Goal: Check status: Check status

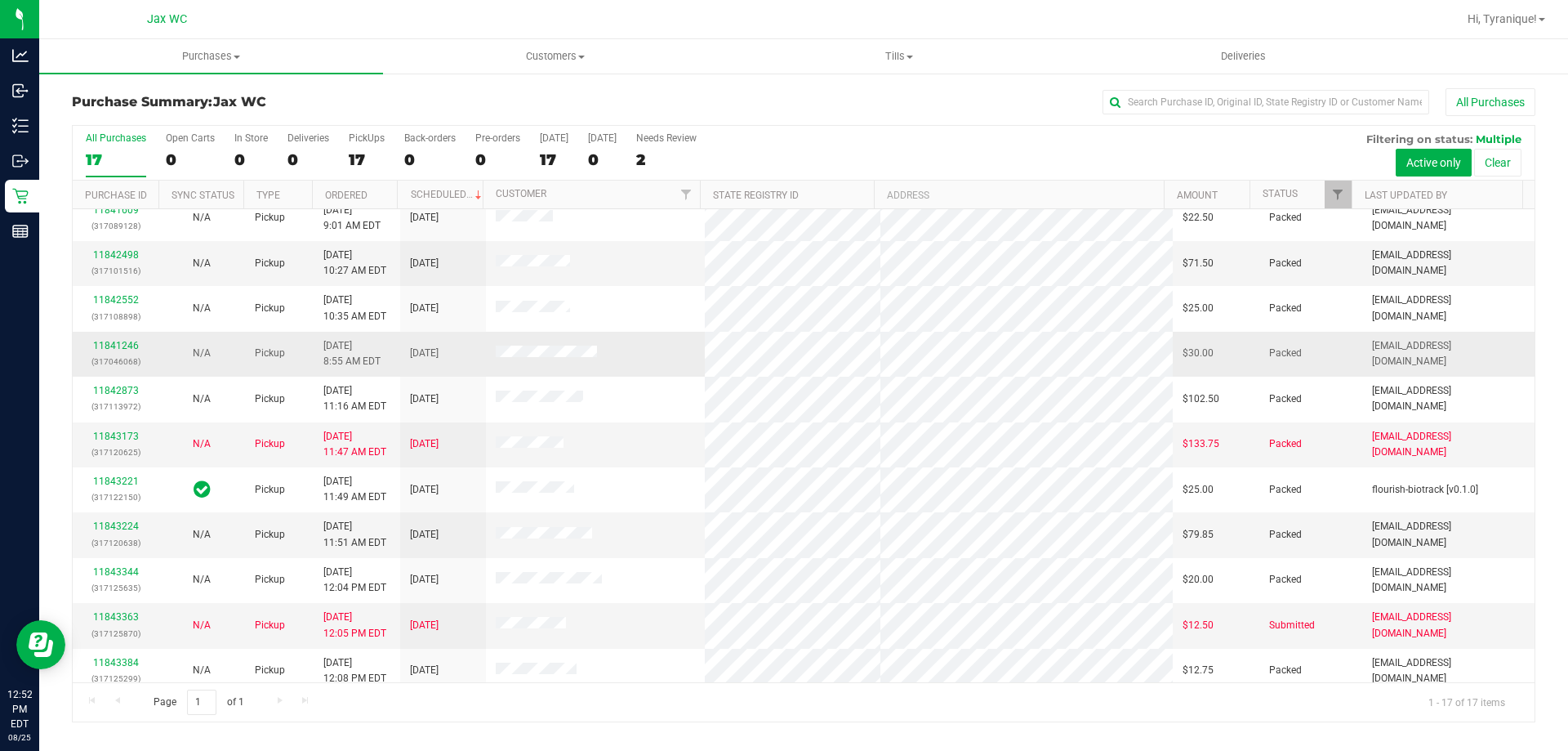
scroll to position [295, 0]
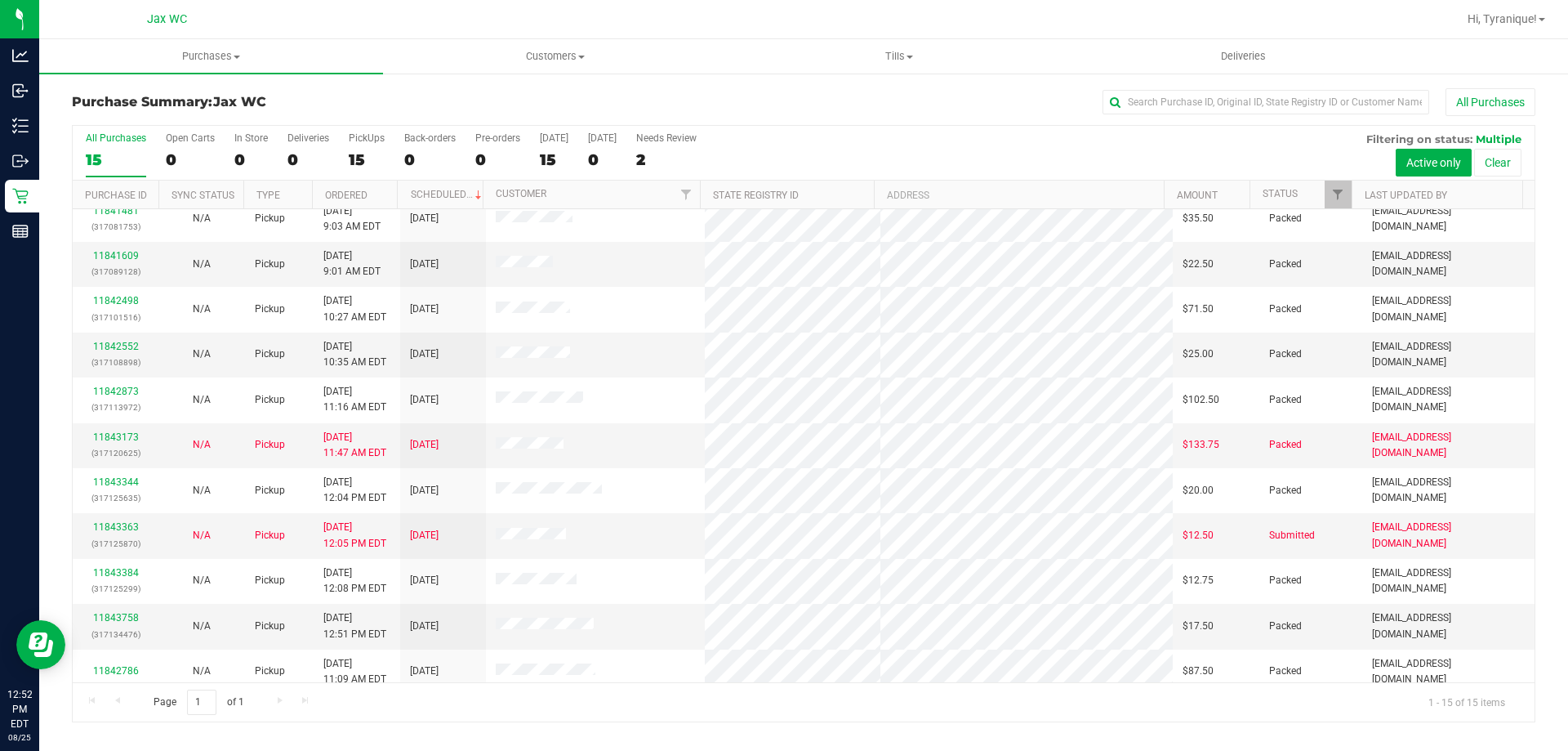
scroll to position [205, 0]
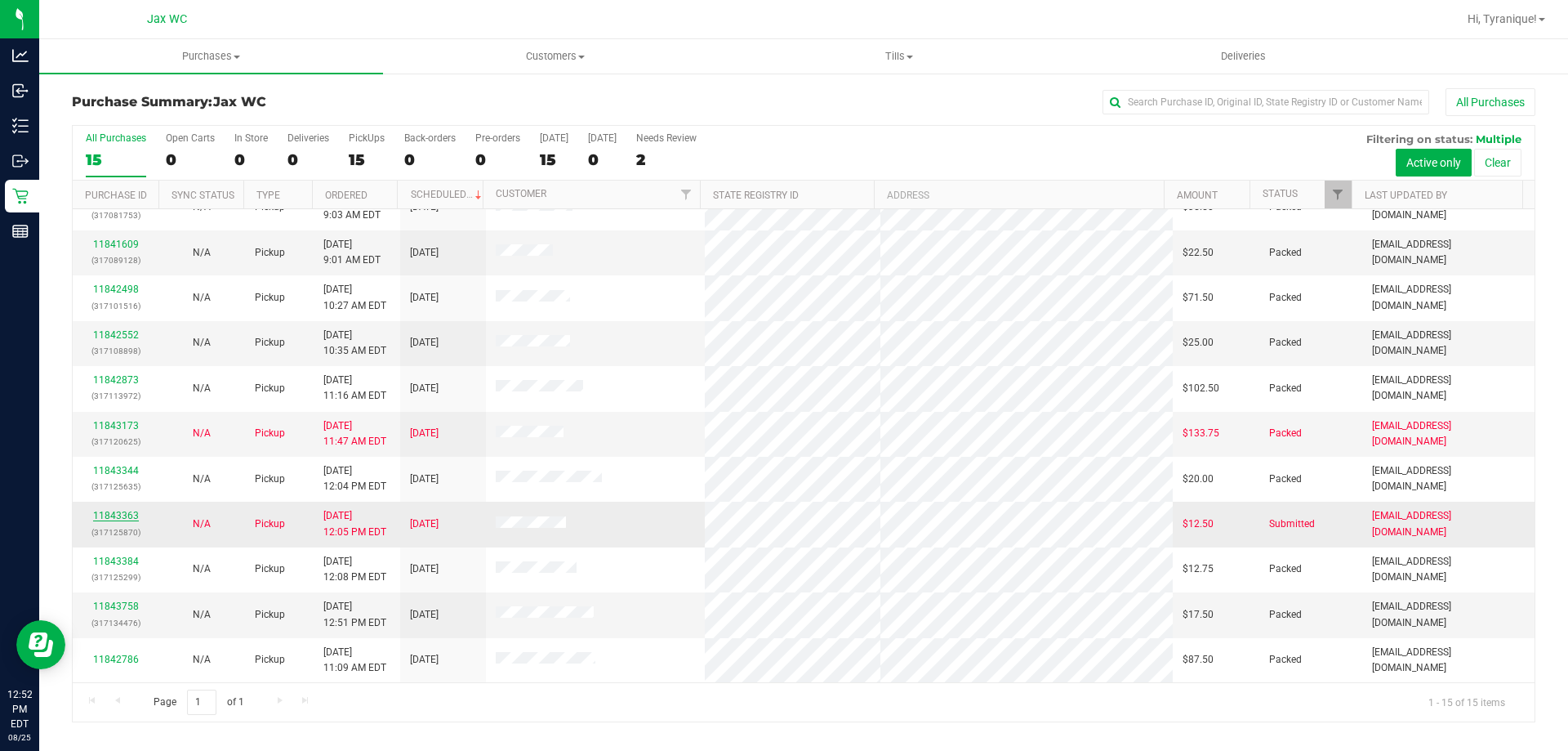
click at [129, 515] on link "11843363" at bounding box center [115, 515] width 45 height 12
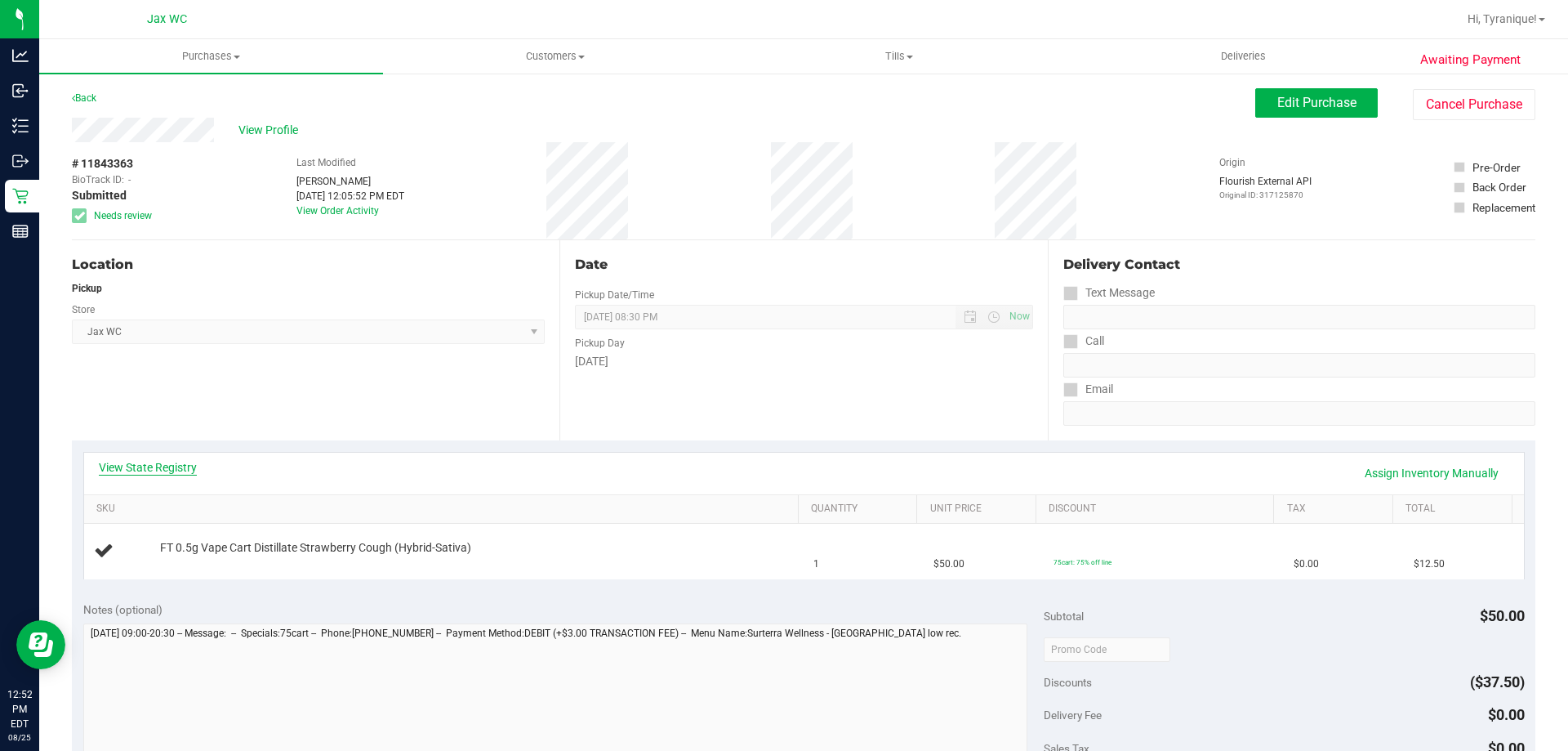
click at [176, 470] on link "View State Registry" at bounding box center [148, 467] width 98 height 16
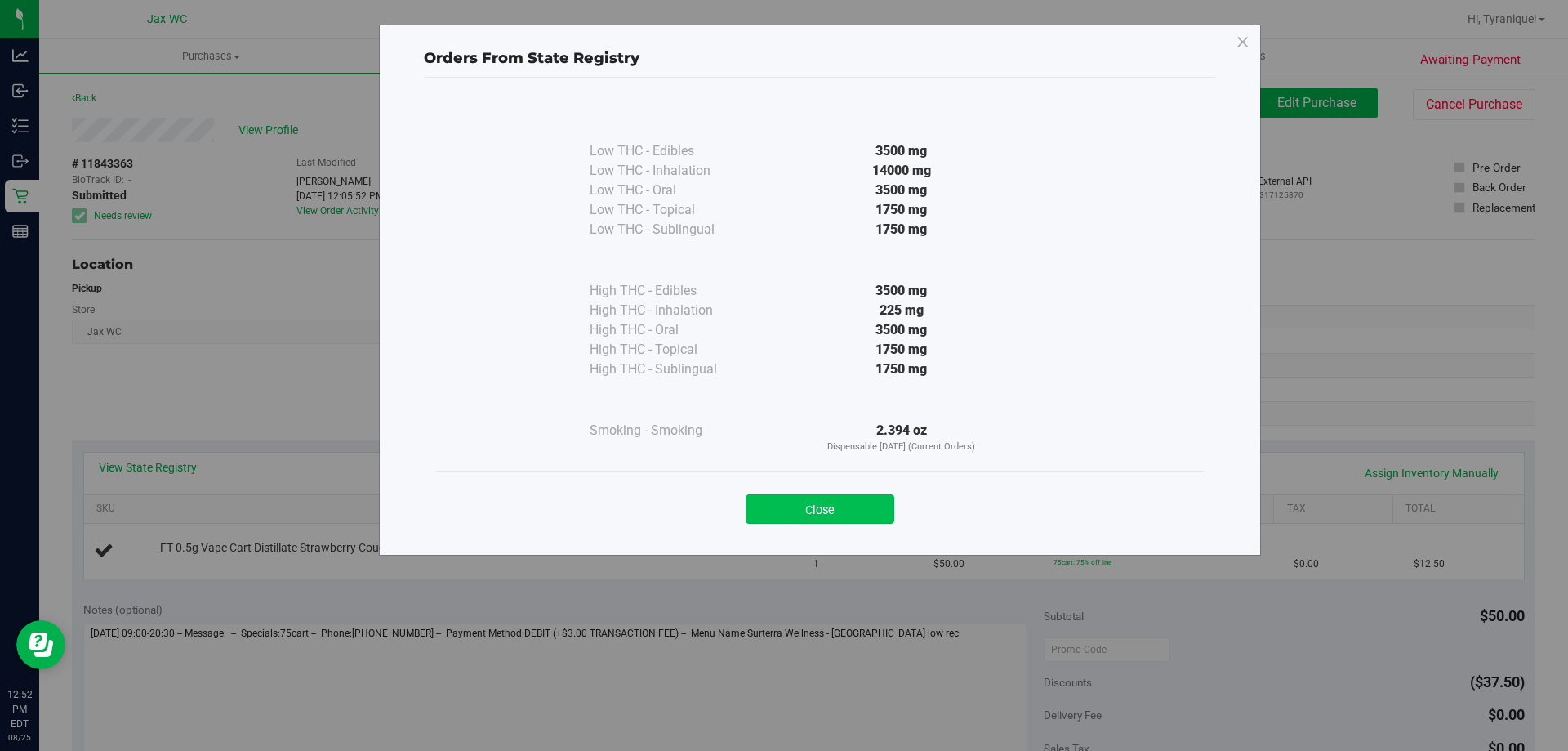
click at [853, 515] on button "Close" at bounding box center [820, 509] width 149 height 29
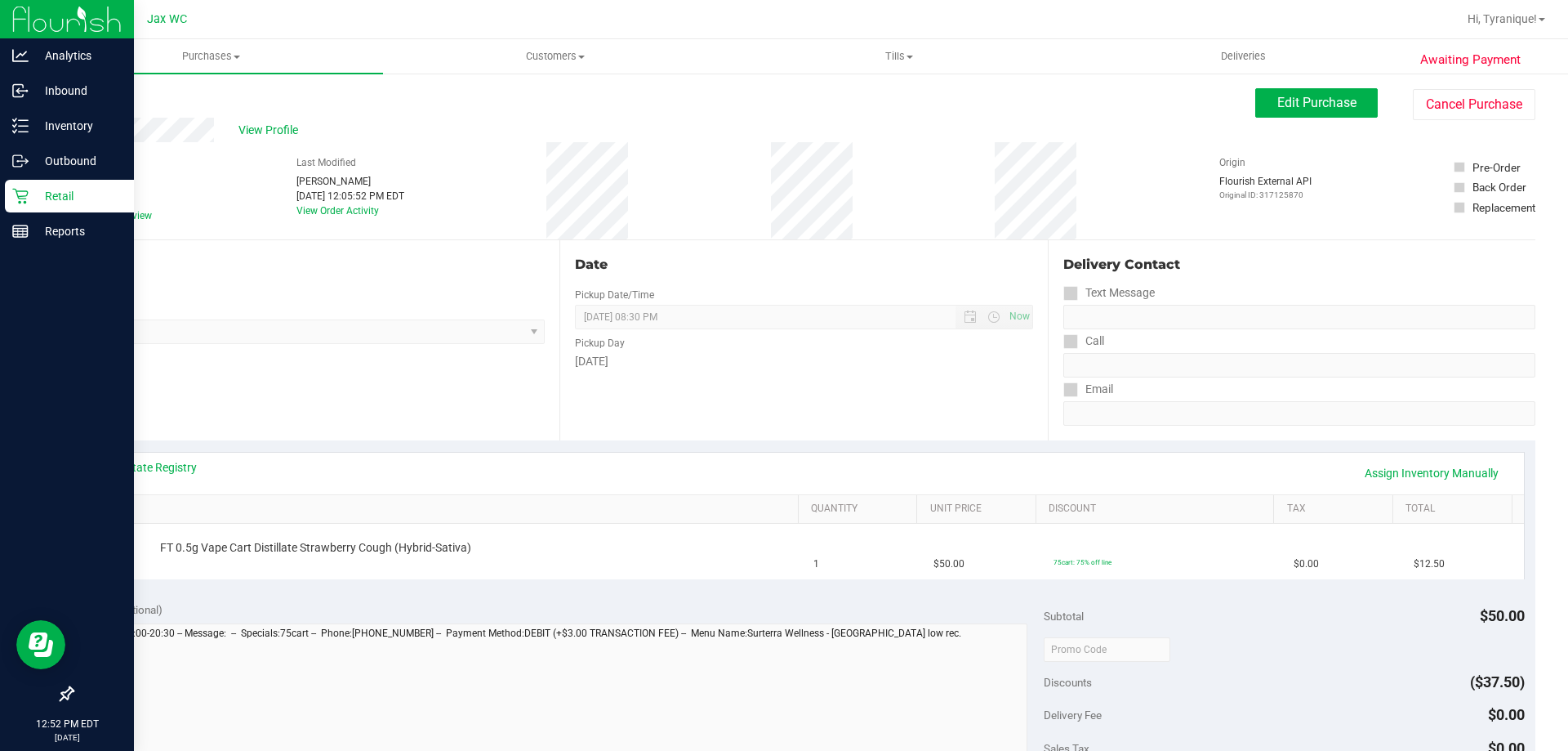
click at [18, 189] on icon at bounding box center [20, 196] width 16 height 16
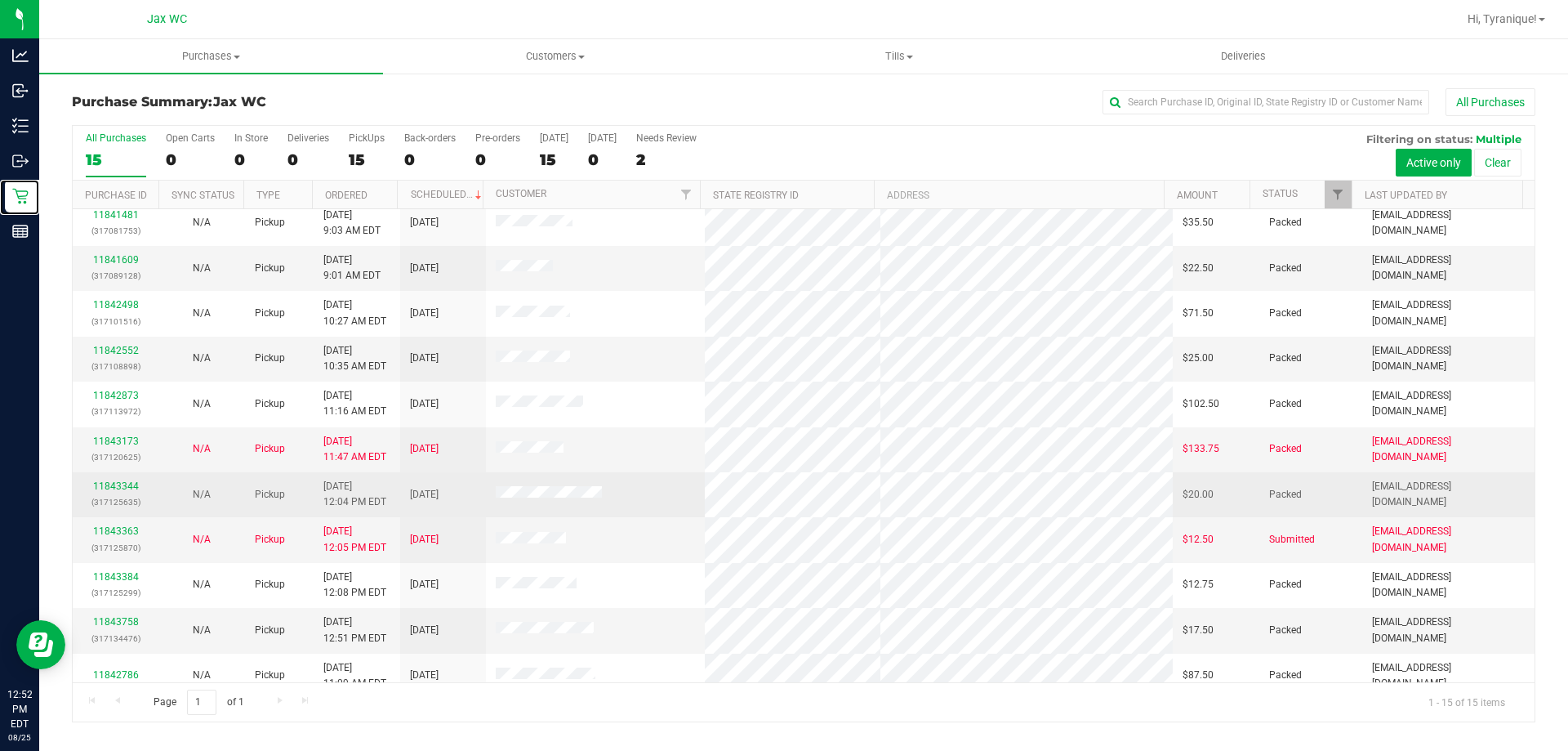
scroll to position [205, 0]
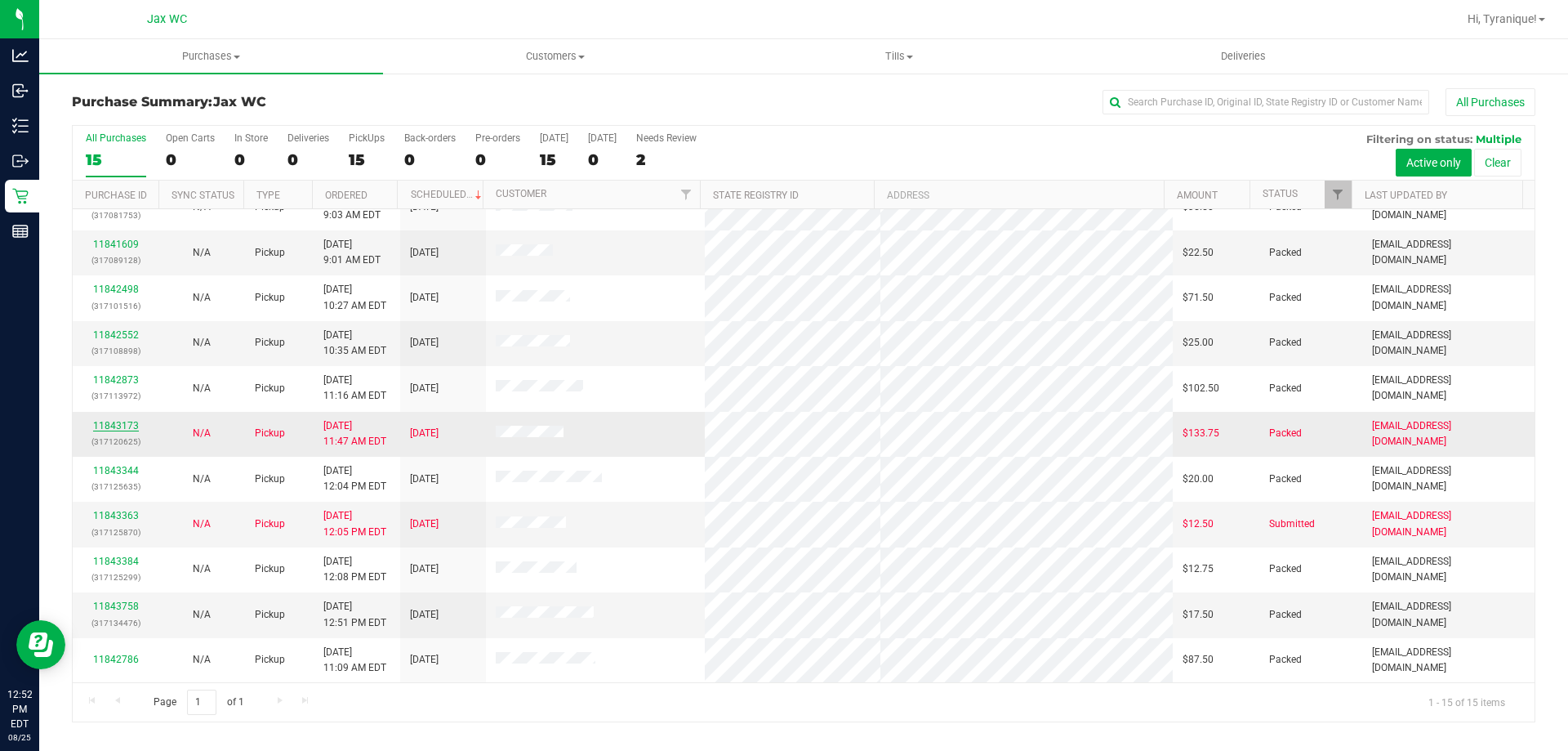
click at [130, 424] on link "11843173" at bounding box center [115, 426] width 45 height 12
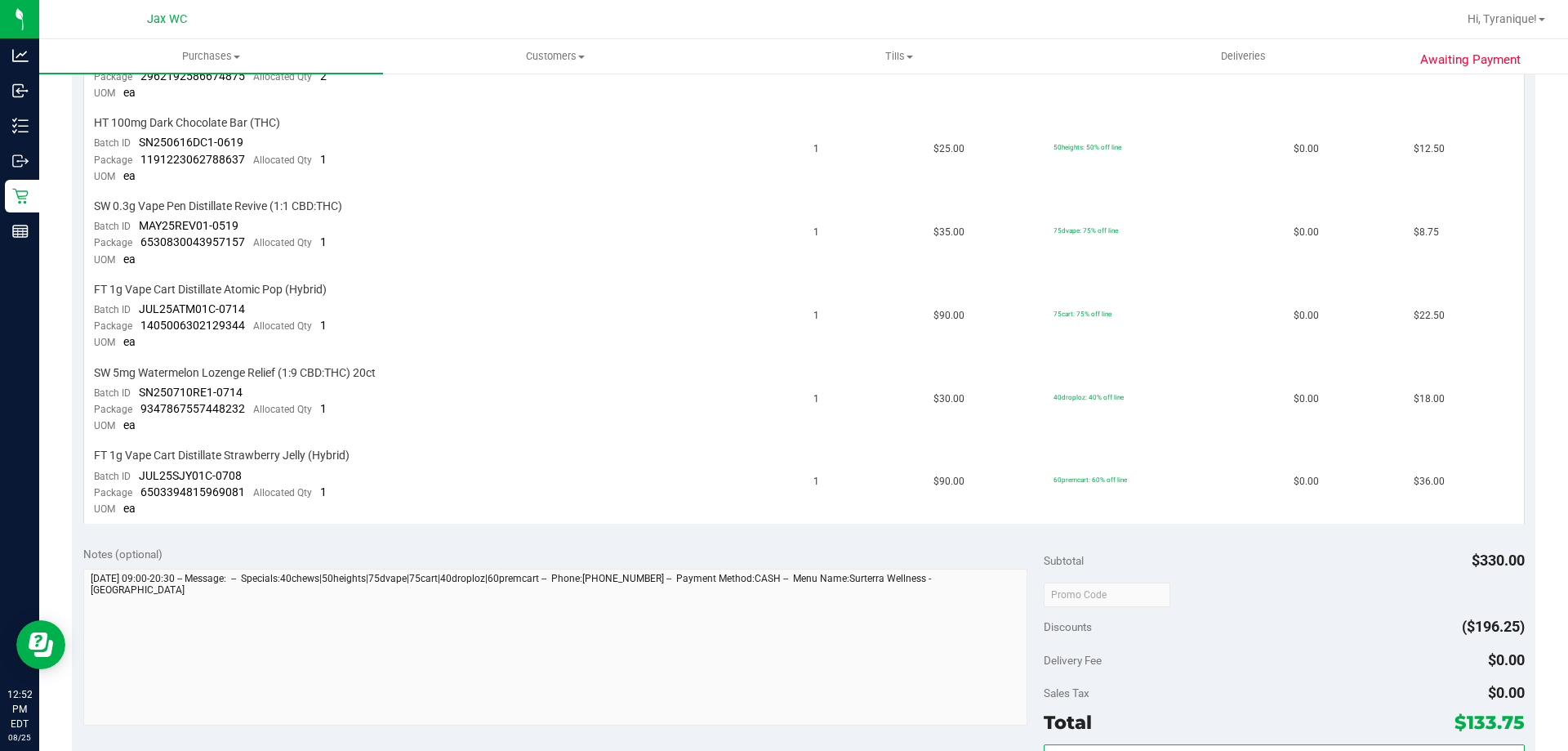
scroll to position [736, 0]
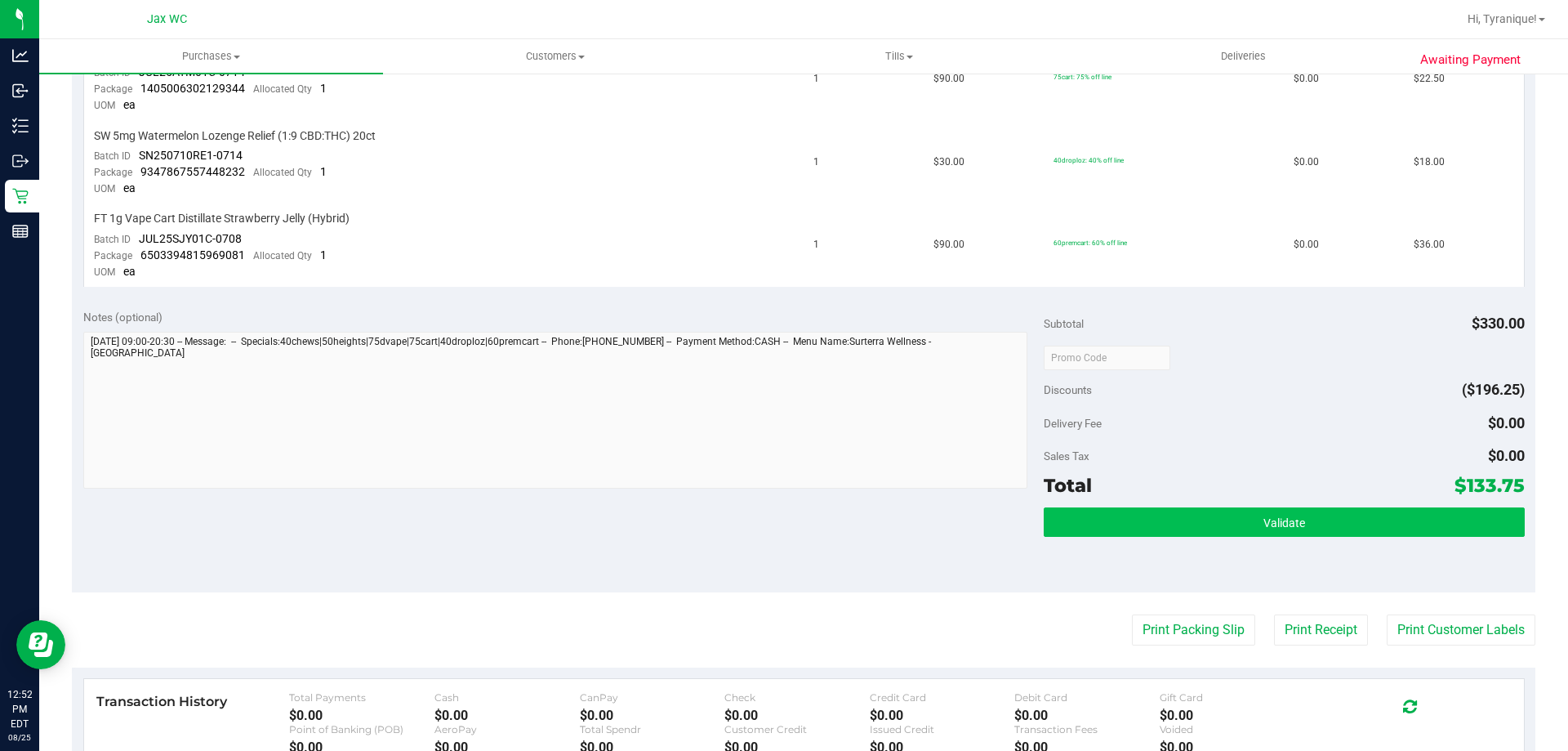
drag, startPoint x: 1206, startPoint y: 497, endPoint x: 1204, endPoint y: 521, distance: 24.1
click at [1206, 498] on div "Total $133.75" at bounding box center [1284, 486] width 481 height 29
click at [1204, 524] on button "Validate" at bounding box center [1284, 522] width 481 height 29
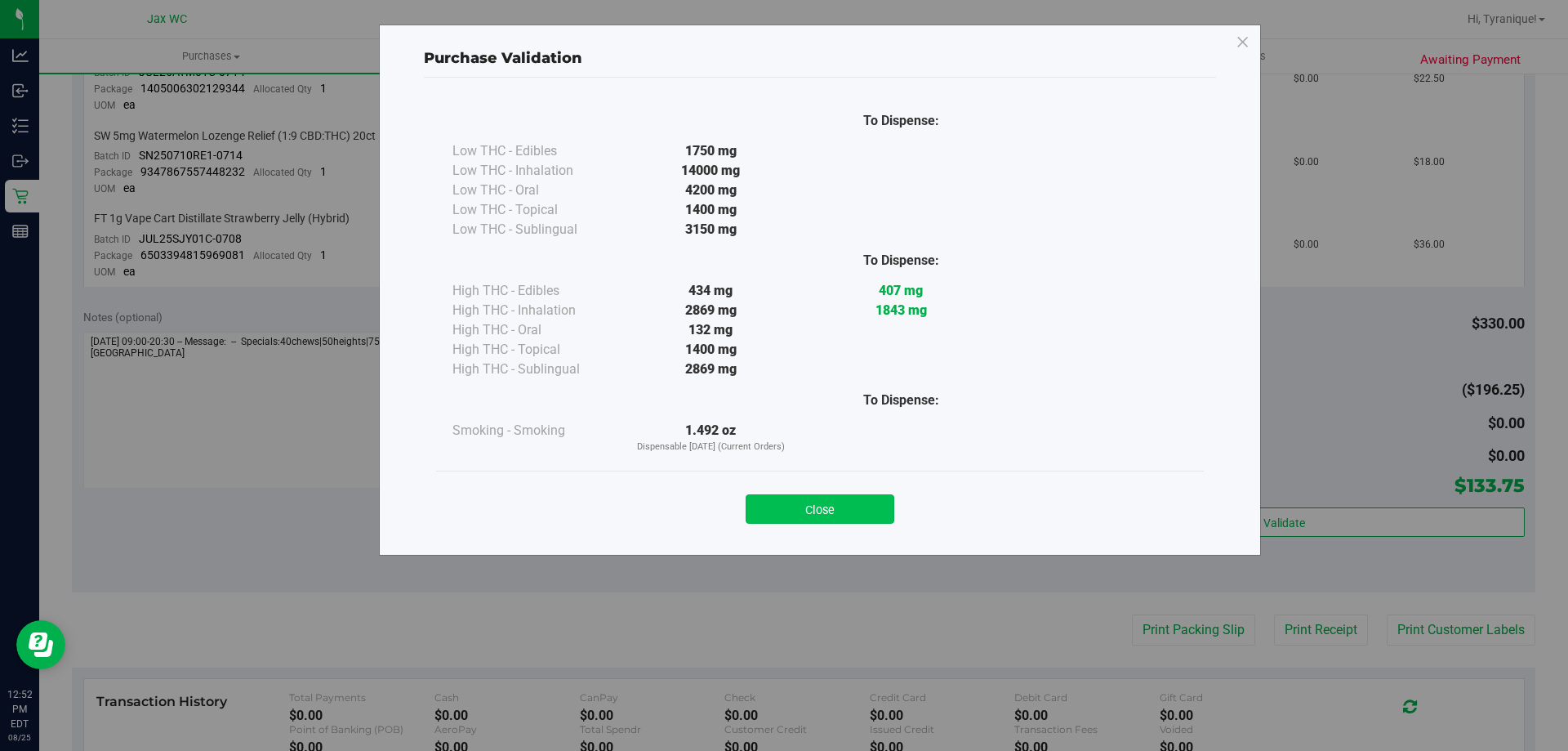
click at [836, 518] on button "Close" at bounding box center [820, 509] width 149 height 29
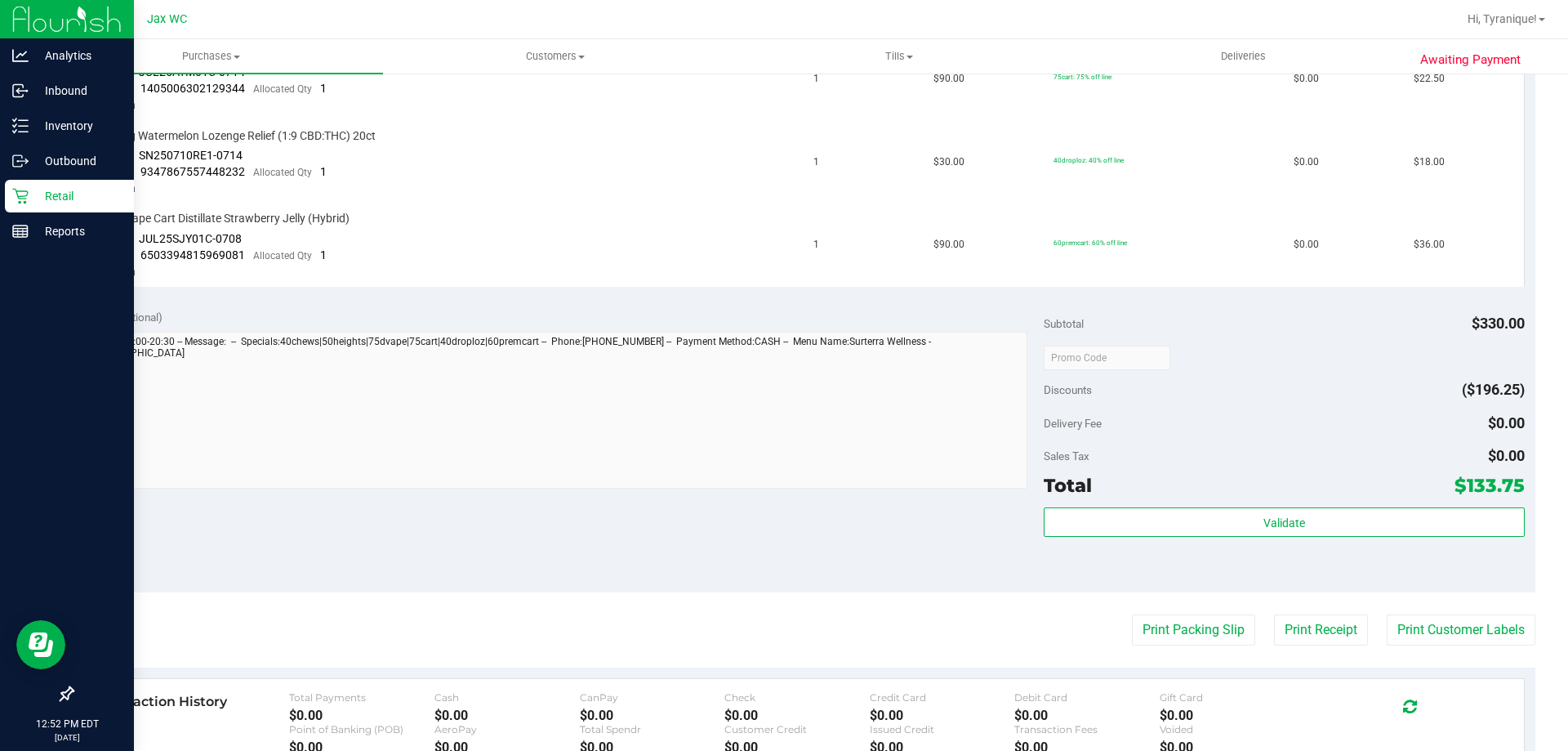
click at [44, 204] on p "Retail" at bounding box center [78, 196] width 98 height 19
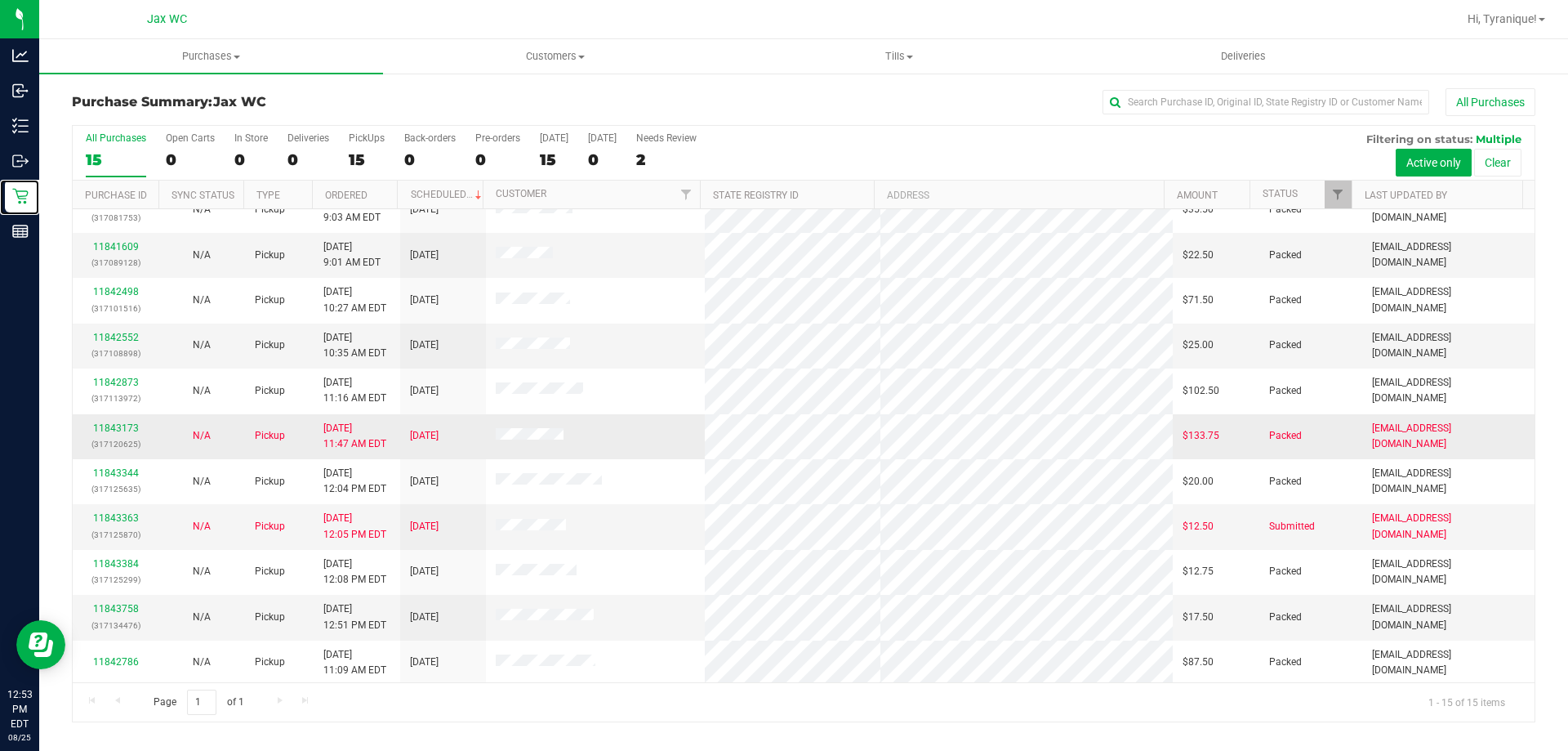
scroll to position [205, 0]
click at [1146, 712] on div "Page 1 of 1 1 - 15 of 15 items" at bounding box center [803, 702] width 1462 height 40
